Goal: Task Accomplishment & Management: Use online tool/utility

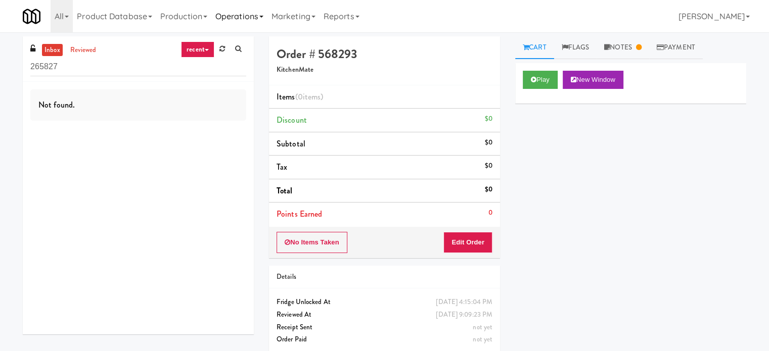
click at [249, 20] on link "Operations" at bounding box center [239, 16] width 56 height 32
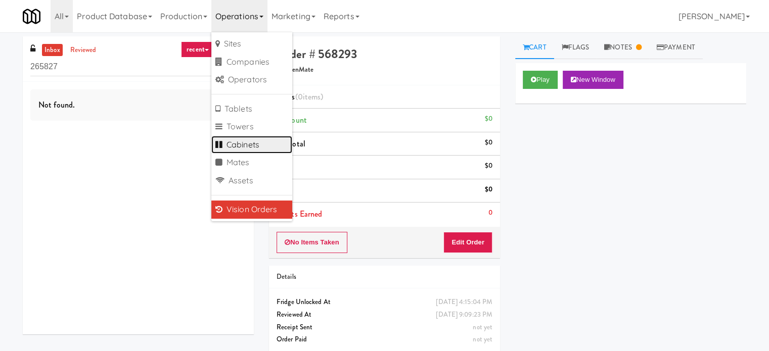
click at [256, 145] on link "Cabinets" at bounding box center [251, 145] width 81 height 18
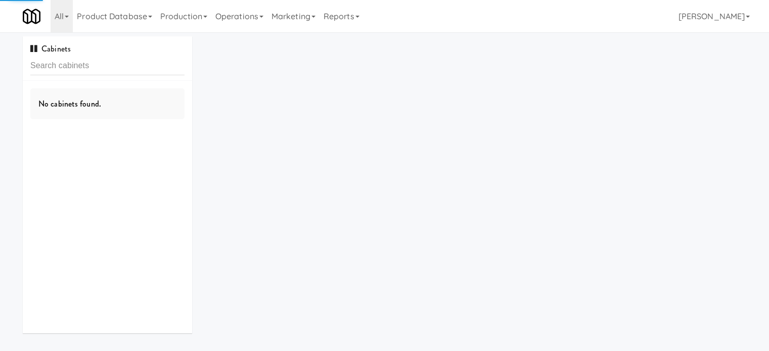
click at [101, 66] on input "text" at bounding box center [107, 66] width 154 height 19
type input "700 Penn-Fridge"
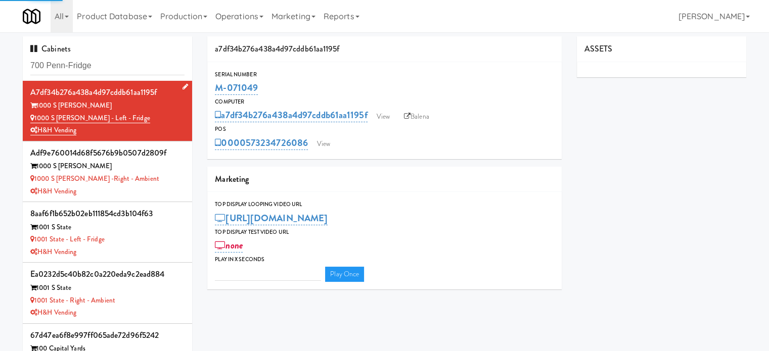
type input "3"
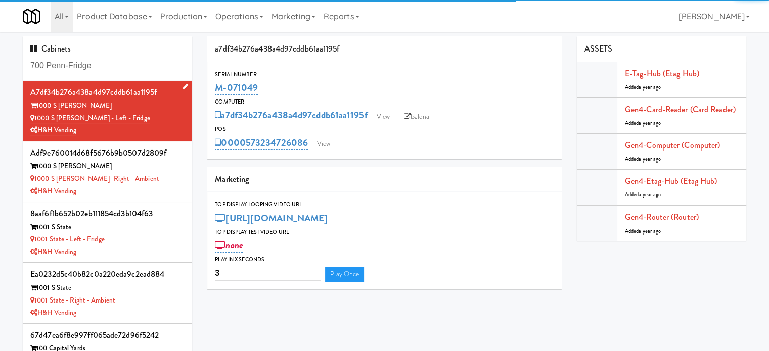
type input "700 Penn-Fridge"
drag, startPoint x: 116, startPoint y: 81, endPoint x: 114, endPoint y: 64, distance: 16.8
click at [116, 81] on div "Cabinets 700 Penn-Fridge a7df34b276a438a4d97cddb61aa1195f 1000 S [PERSON_NAME] …" at bounding box center [107, 210] width 169 height 348
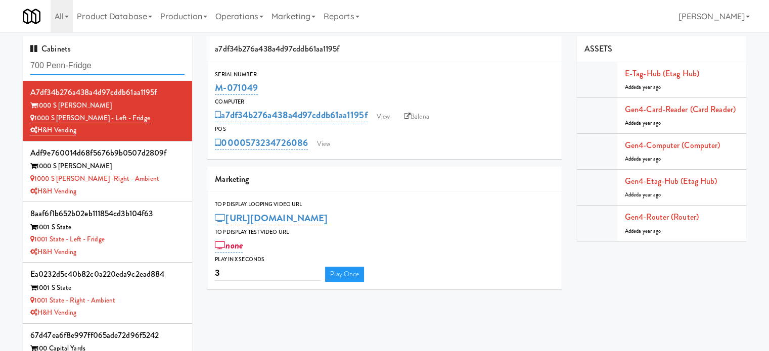
click at [114, 64] on input "700 Penn-Fridge" at bounding box center [107, 66] width 154 height 19
click at [113, 64] on input "700 Penn-Fridge" at bounding box center [107, 66] width 154 height 19
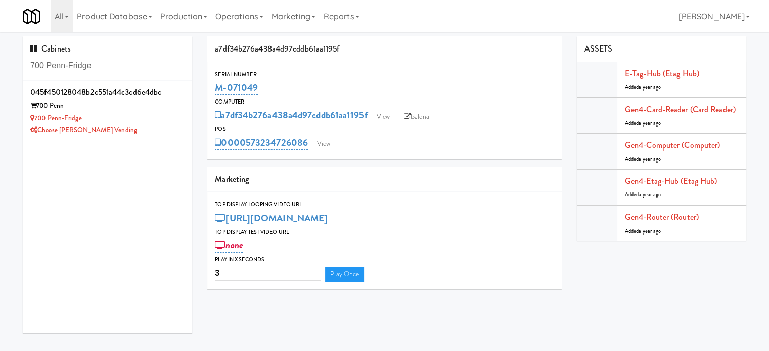
drag, startPoint x: 116, startPoint y: 135, endPoint x: 321, endPoint y: 92, distance: 209.3
click at [119, 132] on div "Choose [PERSON_NAME] Vending" at bounding box center [107, 130] width 154 height 13
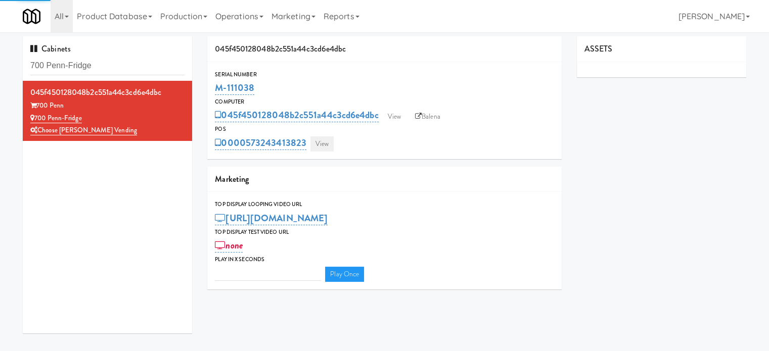
type input "3"
click at [320, 146] on link "View" at bounding box center [321, 144] width 23 height 15
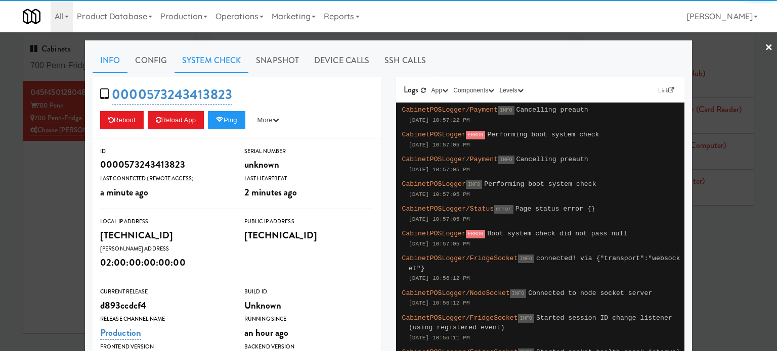
click at [191, 54] on link "System Check" at bounding box center [211, 60] width 74 height 25
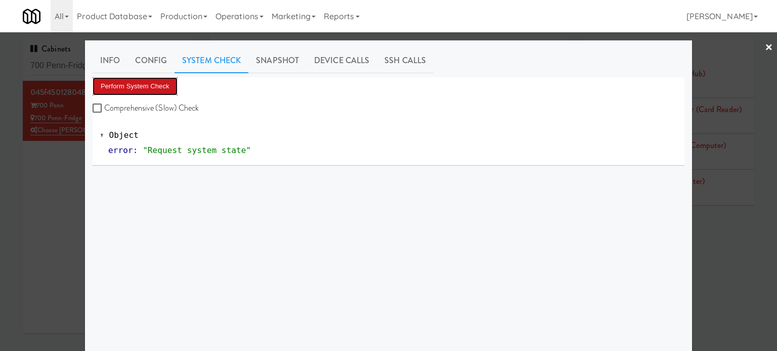
click at [149, 86] on button "Perform System Check" at bounding box center [135, 86] width 85 height 18
click at [150, 86] on button "Perform System Check" at bounding box center [135, 86] width 85 height 18
drag, startPoint x: 46, startPoint y: 264, endPoint x: 155, endPoint y: 196, distance: 128.4
click at [47, 263] on div at bounding box center [388, 175] width 777 height 351
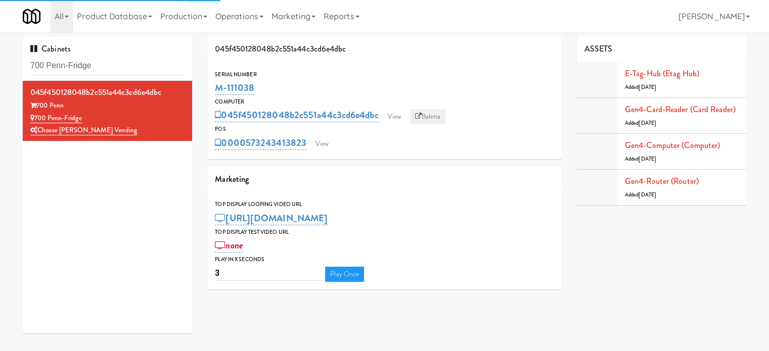
click at [435, 114] on link "Balena" at bounding box center [427, 116] width 35 height 15
